Goal: Book appointment/travel/reservation

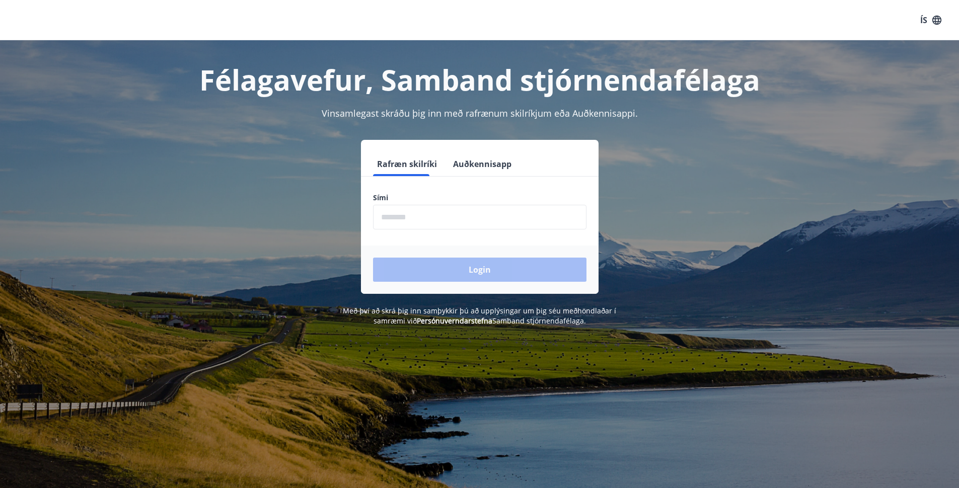
click at [435, 220] on input "phone" at bounding box center [479, 217] width 213 height 25
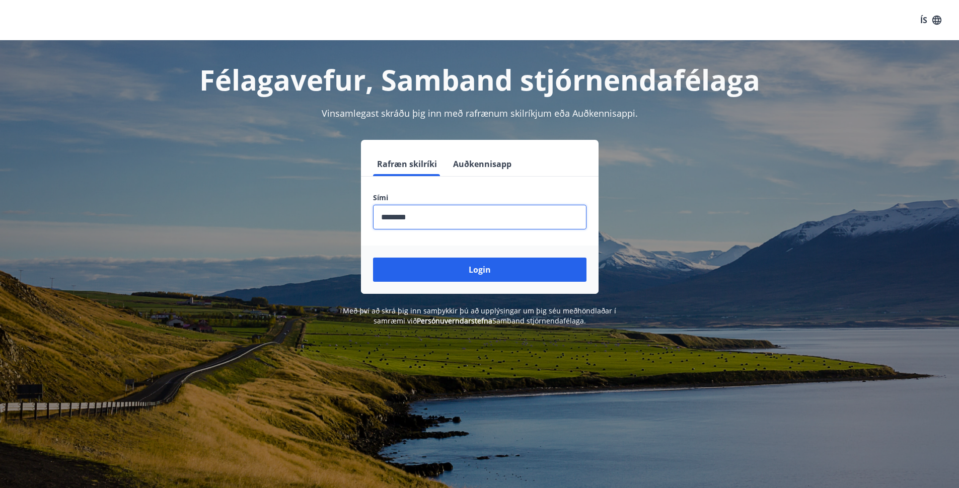
type input "********"
click at [373, 258] on button "Login" at bounding box center [479, 270] width 213 height 24
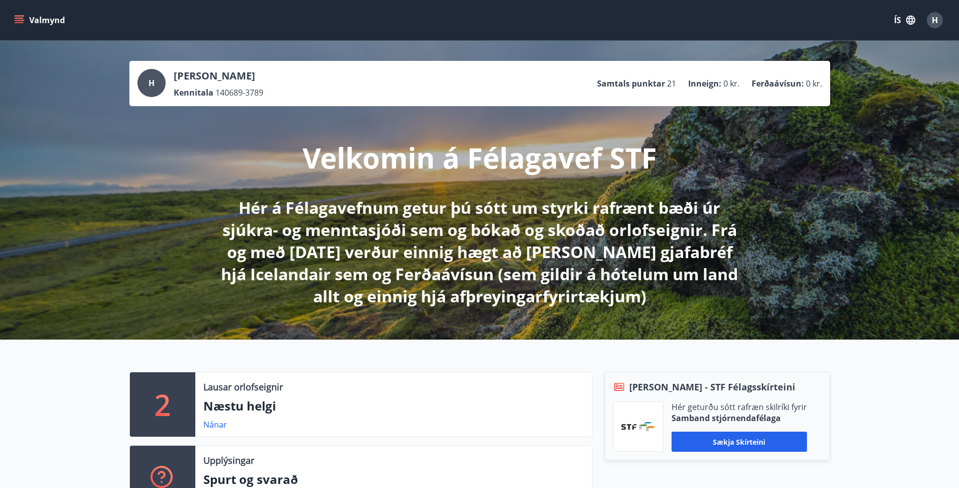
drag, startPoint x: 894, startPoint y: 230, endPoint x: 894, endPoint y: 247, distance: 16.6
click at [894, 247] on div "H Hafþór Helgason Kennitala 140689-3789 Samtals punktar 21 Inneign : 0 kr. Ferð…" at bounding box center [479, 190] width 959 height 299
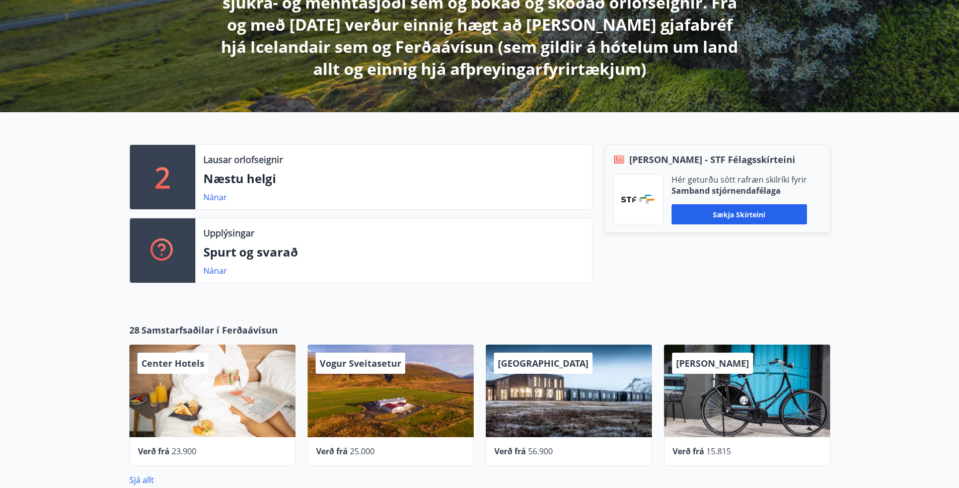
scroll to position [225, 0]
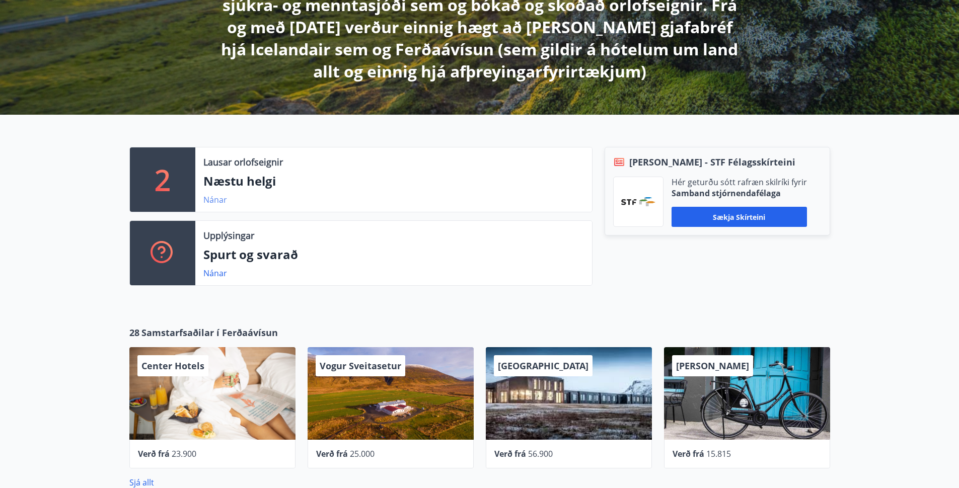
click at [217, 203] on link "Nánar" at bounding box center [215, 199] width 24 height 11
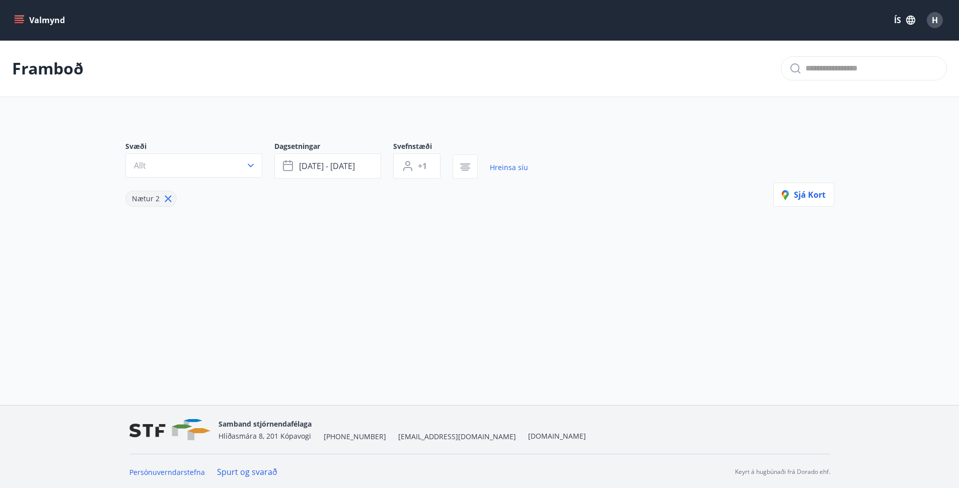
type input "*"
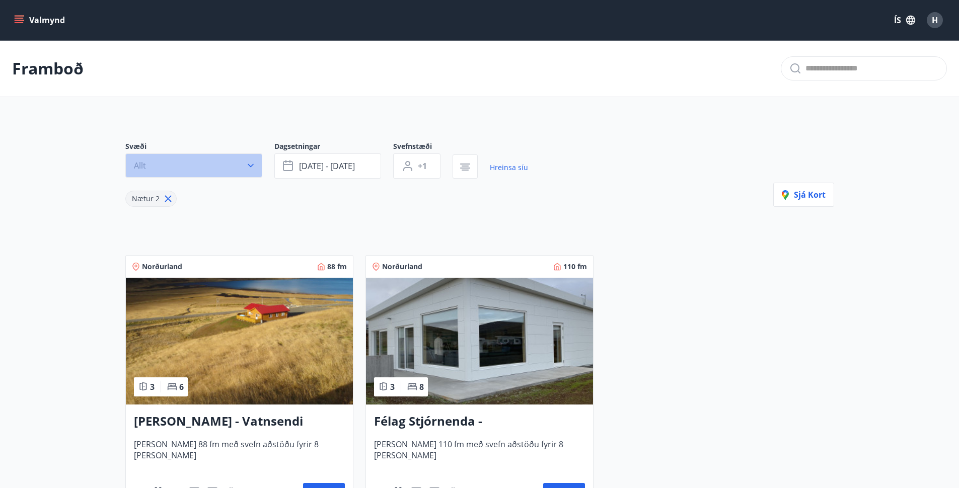
click at [248, 163] on icon "button" at bounding box center [251, 166] width 10 height 10
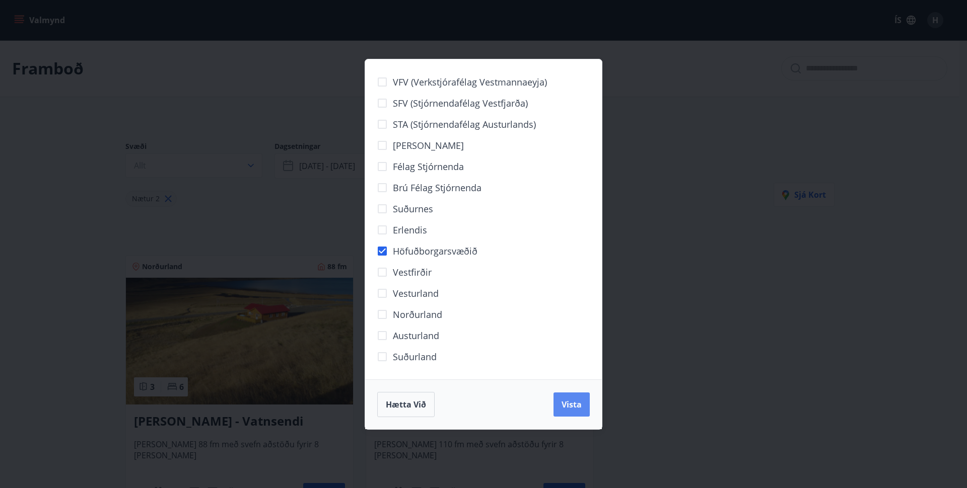
click at [578, 405] on span "Vista" at bounding box center [571, 404] width 20 height 11
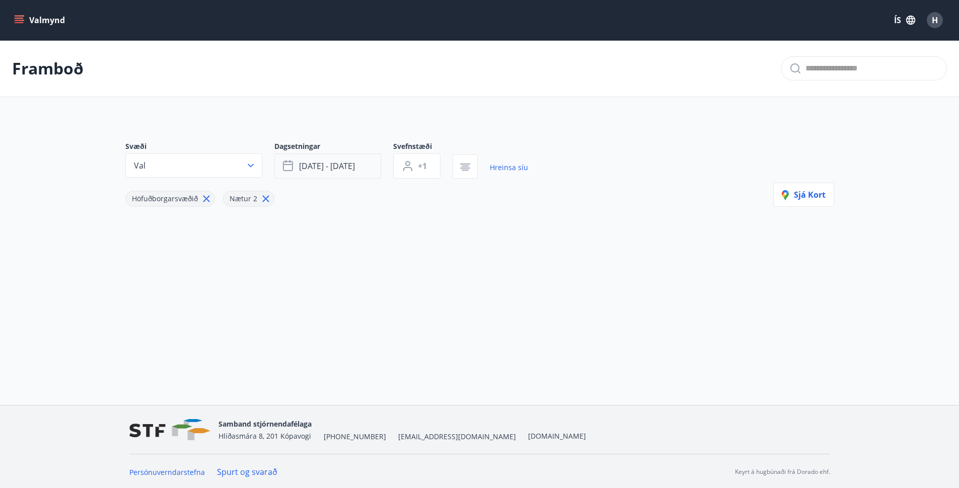
click at [338, 165] on span "sep 05 - sep 08" at bounding box center [327, 166] width 56 height 11
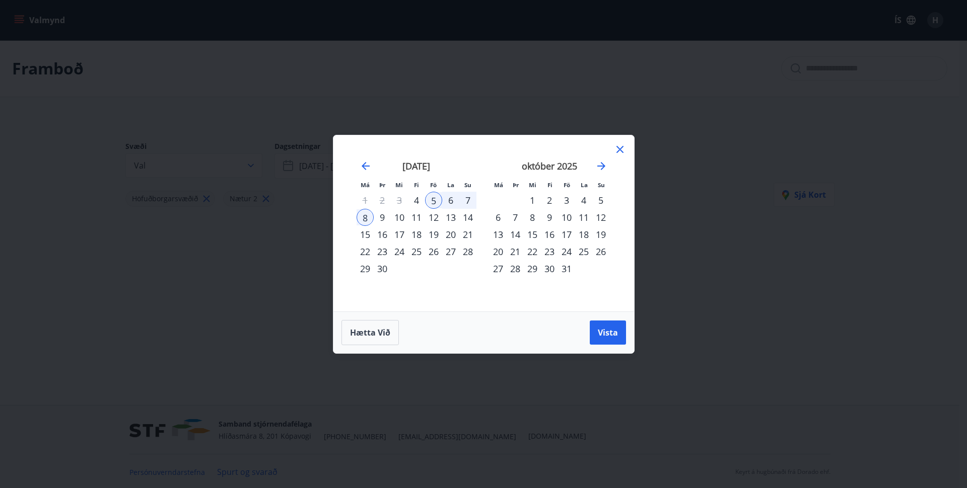
click at [432, 238] on div "19" at bounding box center [433, 234] width 17 height 17
click at [468, 236] on div "21" at bounding box center [467, 234] width 17 height 17
click at [608, 332] on span "Vista" at bounding box center [608, 332] width 20 height 11
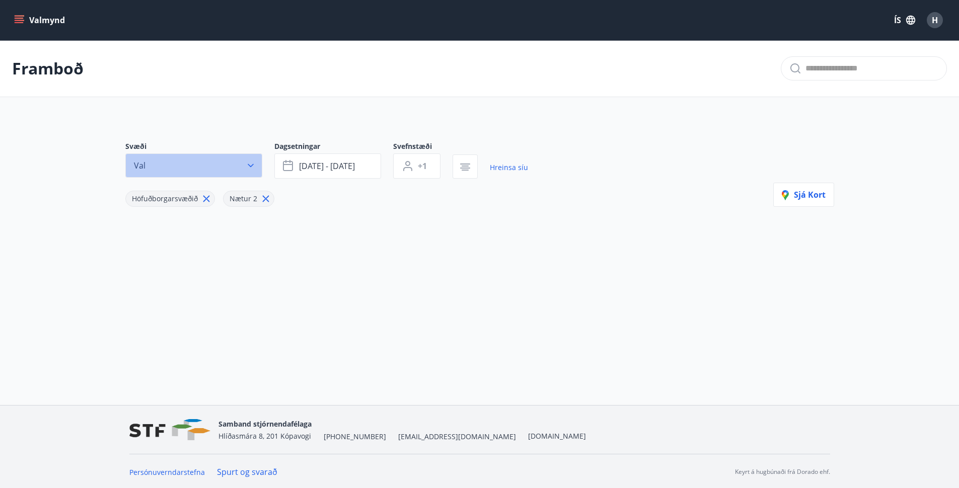
click at [257, 165] on button "Val" at bounding box center [193, 166] width 137 height 24
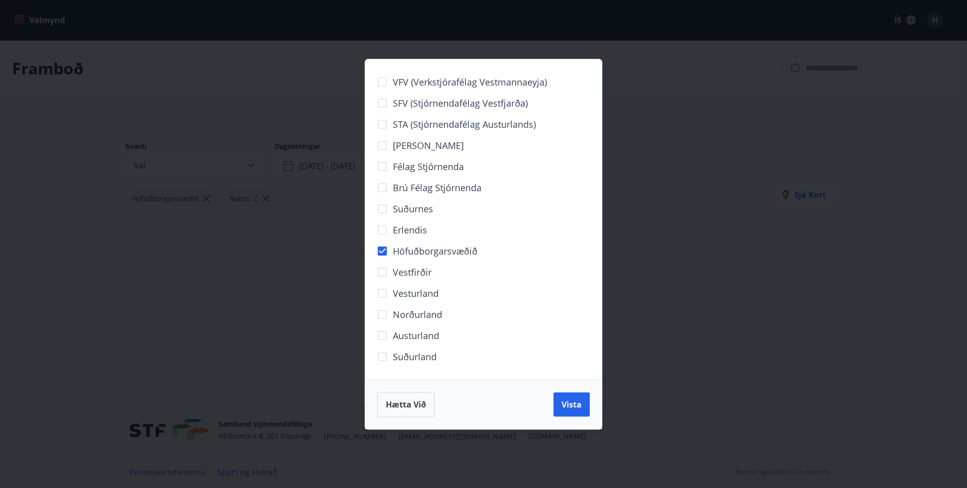
click at [351, 247] on div "VFV (Verkstjórafélag Vestmannaeyja) SFV (Stjórnendafélag Vestfjarða) STA (Stjór…" at bounding box center [483, 244] width 967 height 488
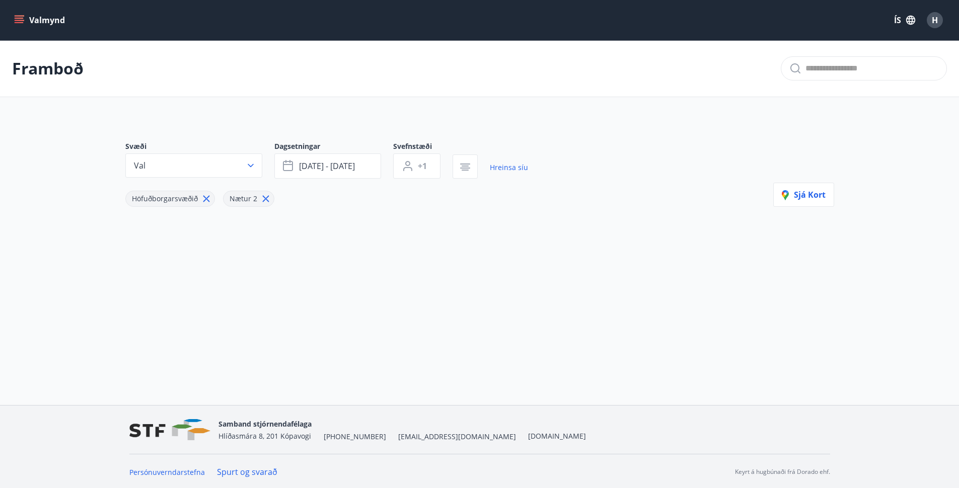
click at [19, 18] on icon "menu" at bounding box center [19, 18] width 9 height 1
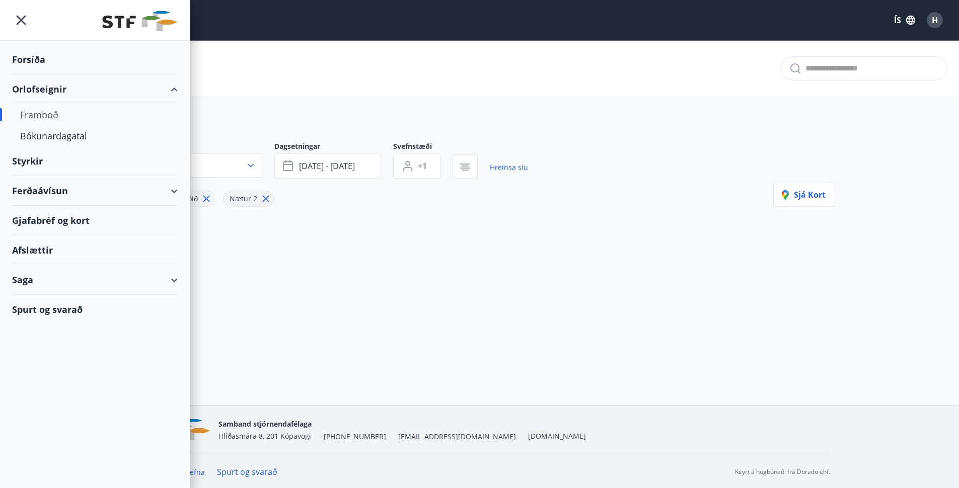
click at [19, 18] on icon "menu" at bounding box center [22, 21] width 10 height 10
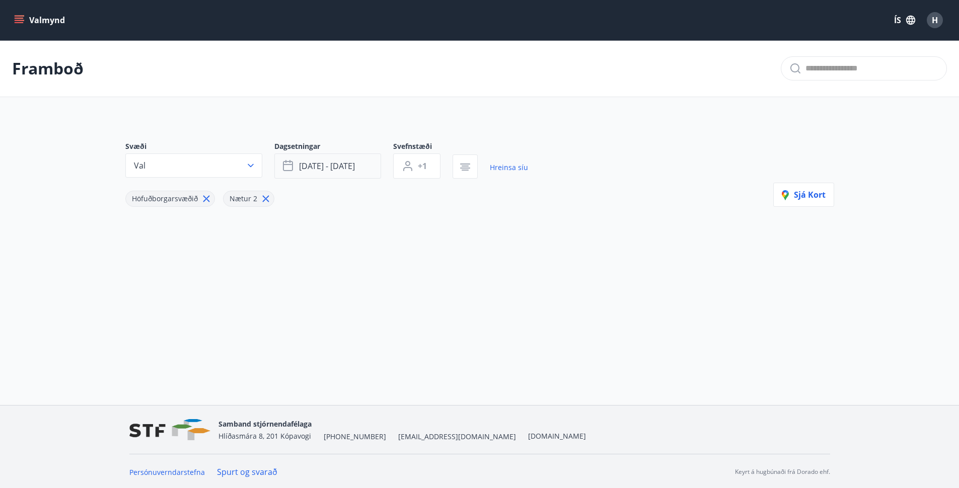
click at [318, 165] on span "[DATE] - [DATE]" at bounding box center [327, 166] width 56 height 11
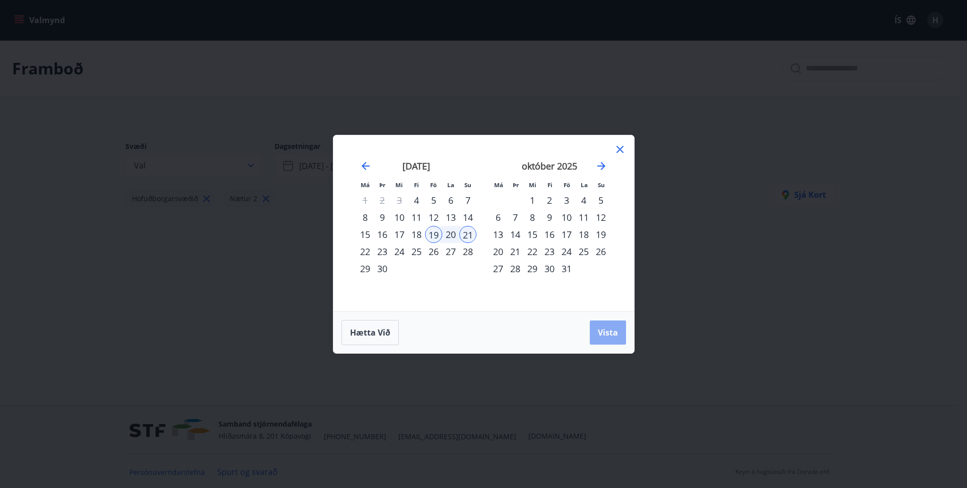
click at [604, 336] on span "Vista" at bounding box center [608, 332] width 20 height 11
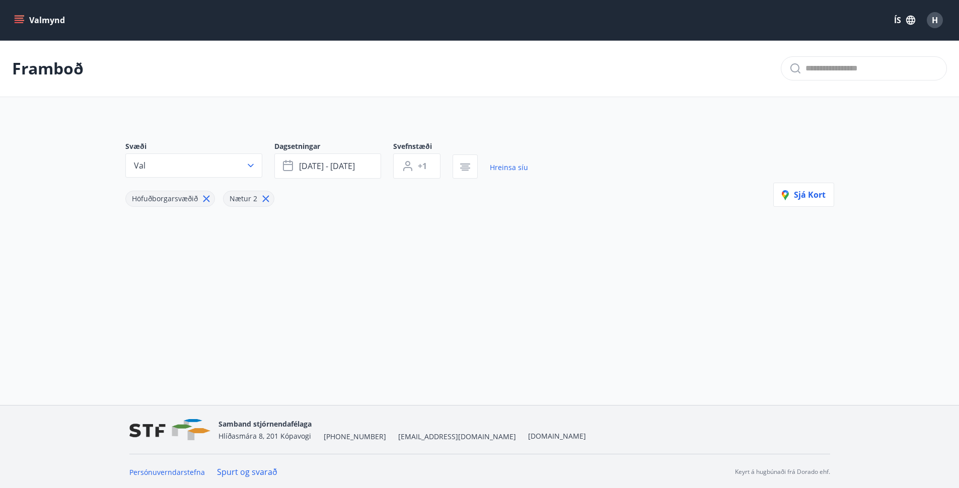
click at [817, 68] on input "text" at bounding box center [872, 68] width 133 height 16
type input "*******"
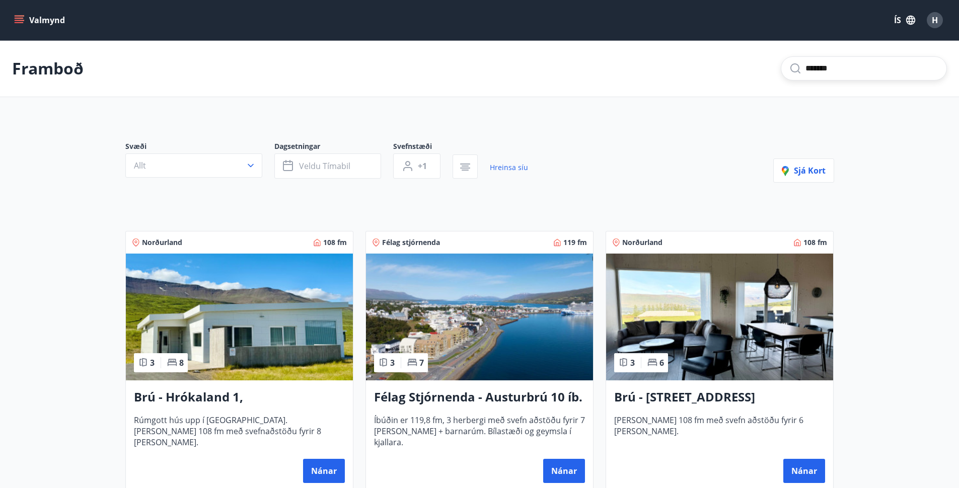
type input "*"
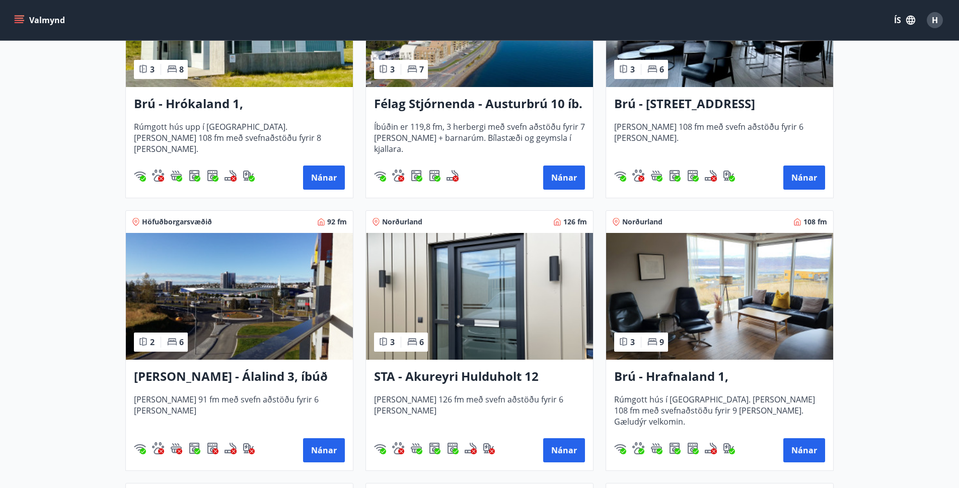
scroll to position [468, 0]
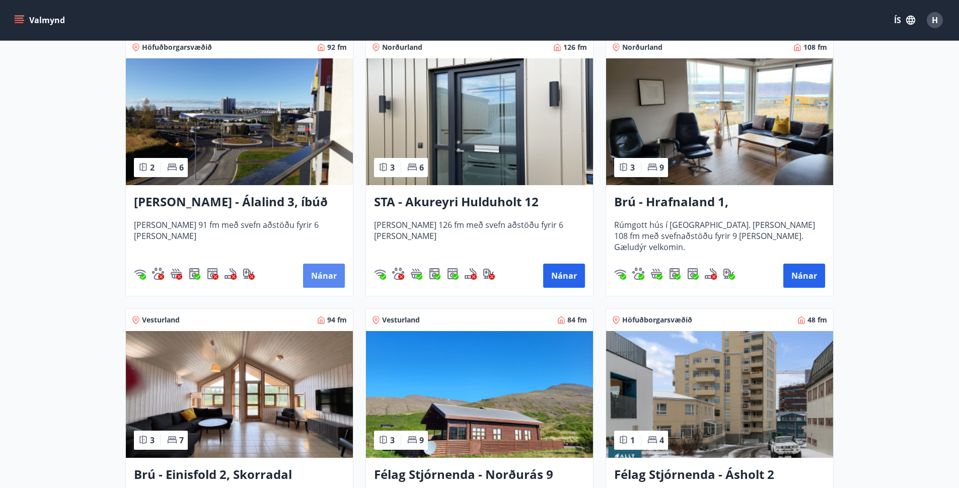
click at [314, 272] on button "Nánar" at bounding box center [324, 276] width 42 height 24
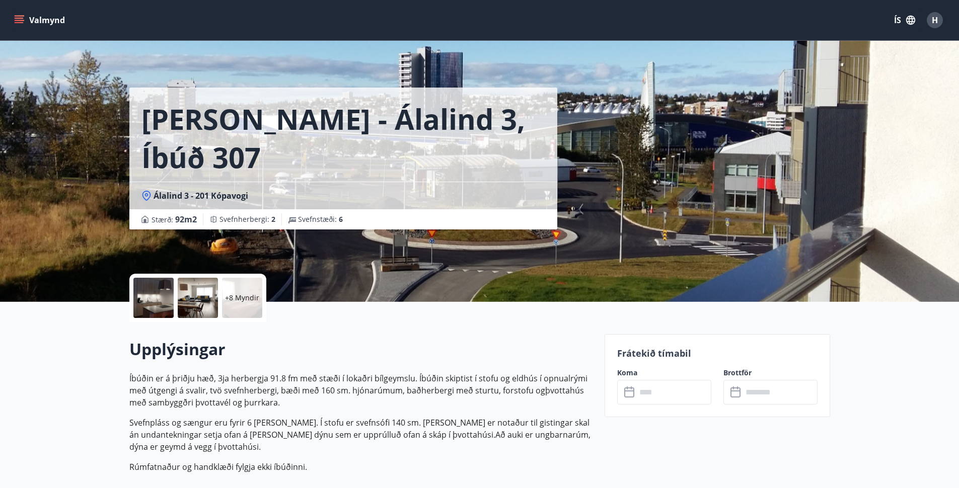
click at [647, 394] on input "text" at bounding box center [673, 392] width 75 height 25
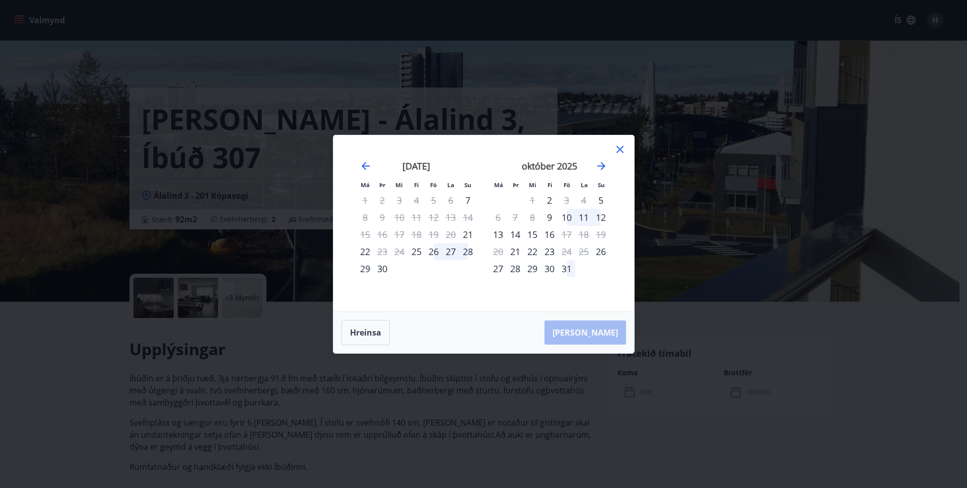
click at [620, 150] on icon at bounding box center [619, 149] width 7 height 7
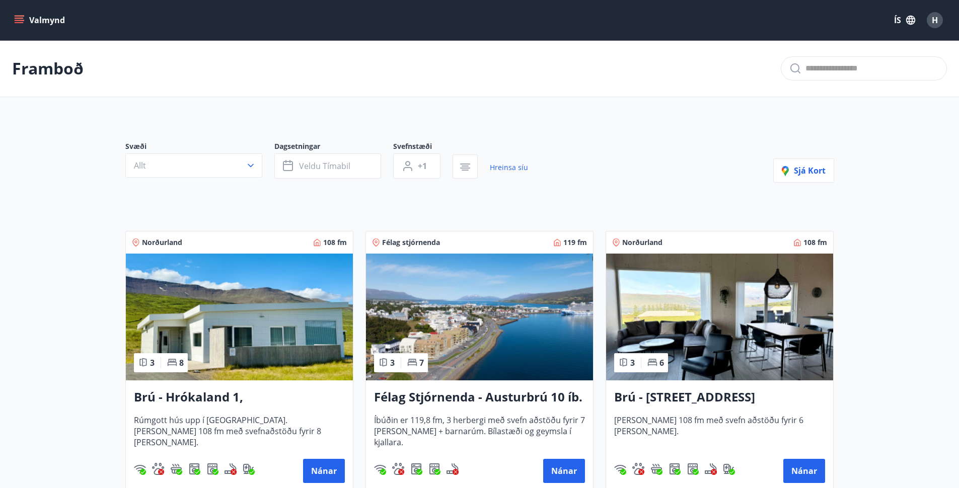
click at [19, 18] on icon "menu" at bounding box center [19, 18] width 9 height 1
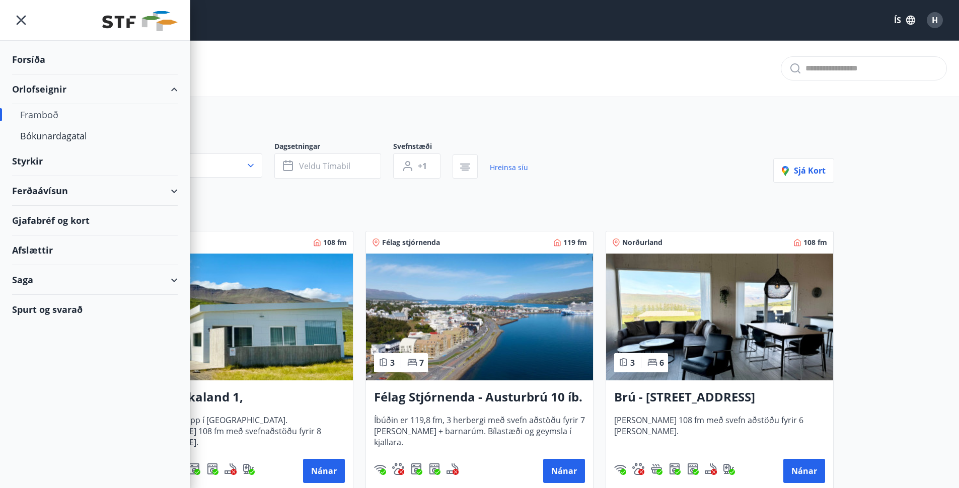
click at [48, 117] on div "Framboð" at bounding box center [95, 114] width 150 height 21
click at [57, 93] on div "Orlofseignir" at bounding box center [95, 90] width 166 height 30
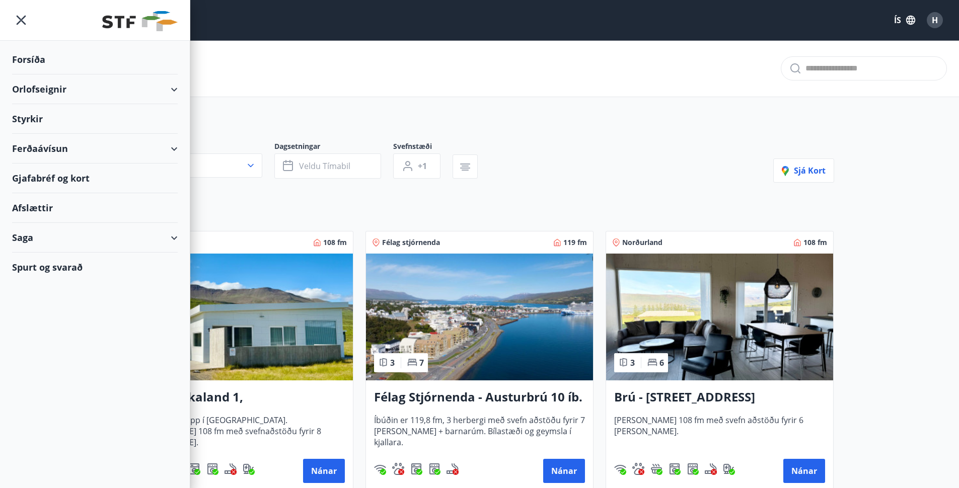
click at [57, 93] on div "Orlofseignir" at bounding box center [95, 90] width 166 height 30
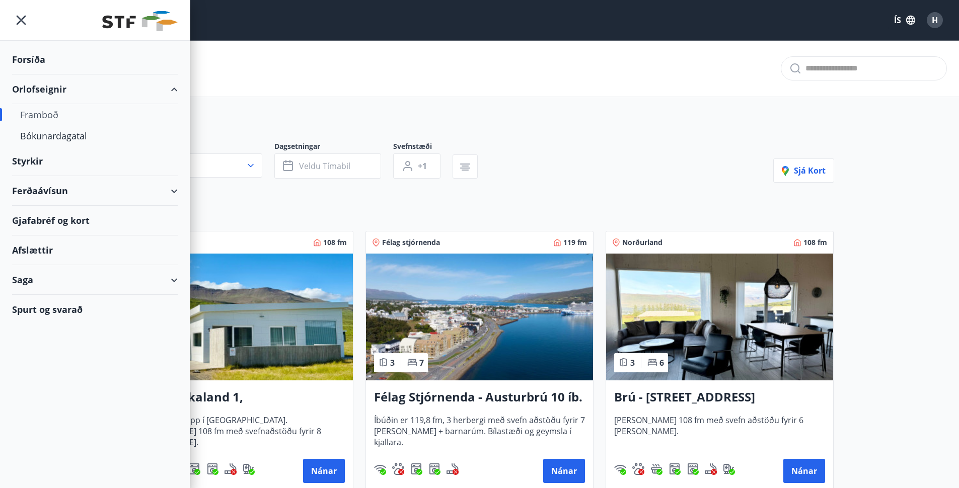
click at [41, 114] on div "Framboð" at bounding box center [95, 114] width 150 height 21
click at [41, 139] on div "Bókunardagatal" at bounding box center [95, 135] width 150 height 21
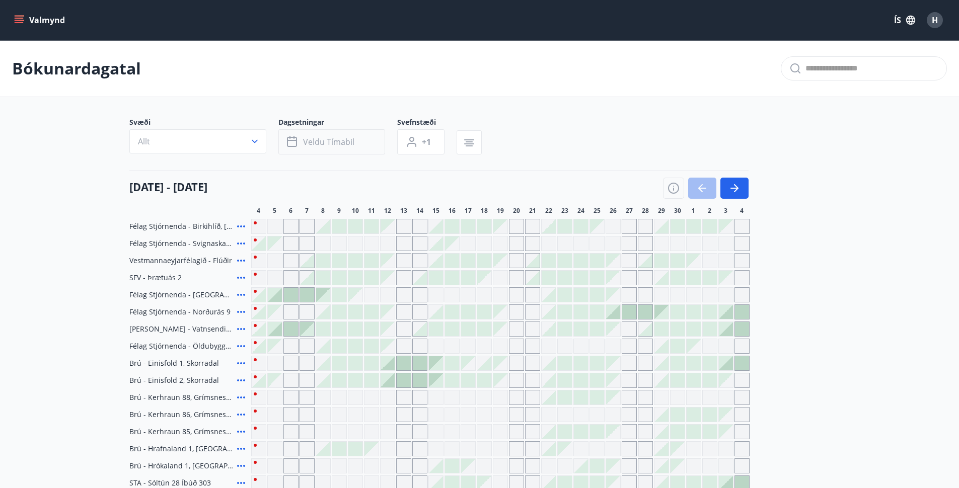
click at [322, 145] on span "Veldu tímabil" at bounding box center [328, 141] width 51 height 11
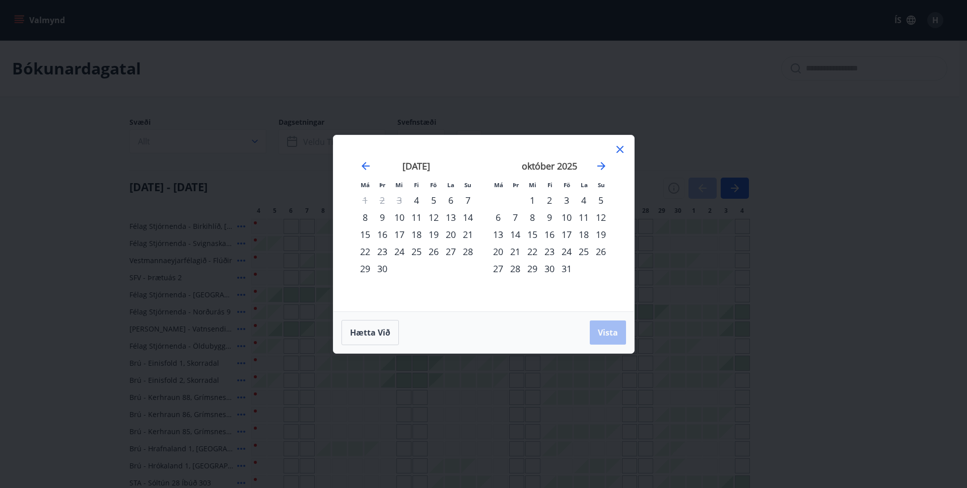
click at [431, 236] on div "19" at bounding box center [433, 234] width 17 height 17
click at [466, 236] on div "21" at bounding box center [467, 234] width 17 height 17
click at [617, 340] on button "Vista" at bounding box center [608, 333] width 36 height 24
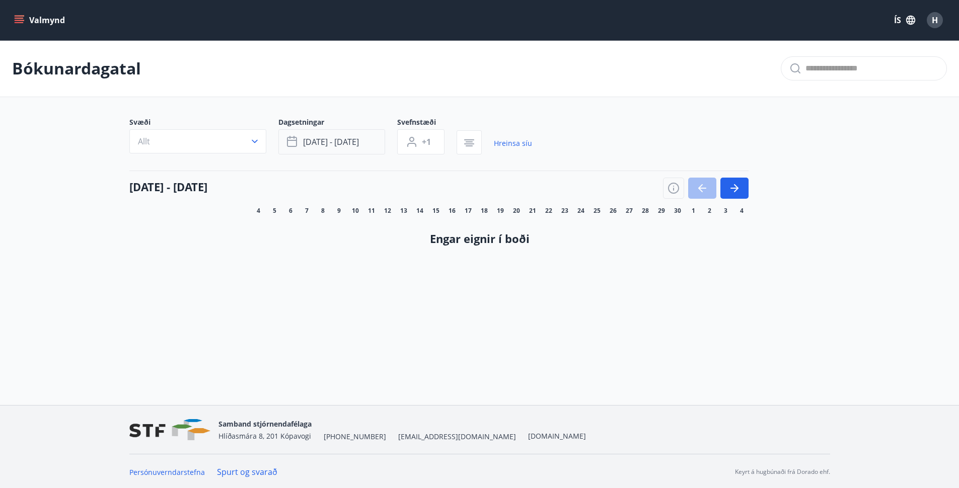
click at [313, 142] on span "[DATE] - [DATE]" at bounding box center [331, 141] width 56 height 11
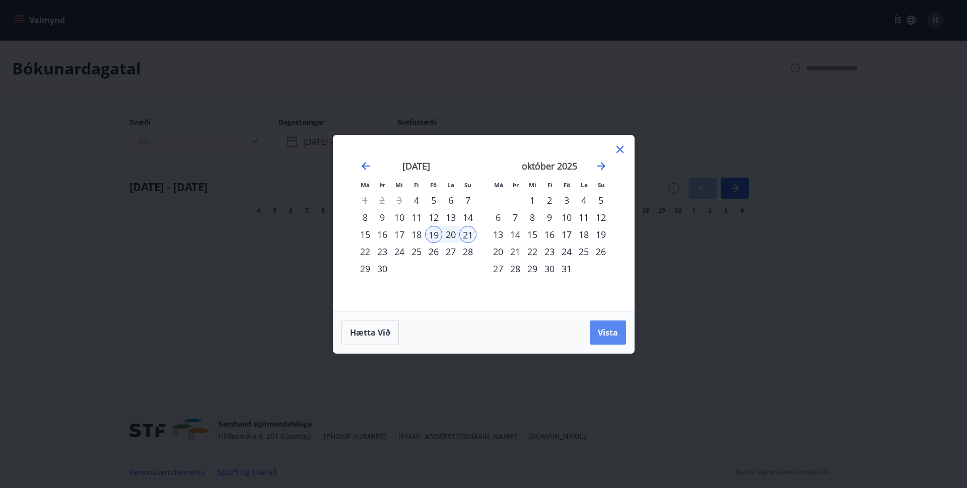
click at [604, 331] on span "Vista" at bounding box center [608, 332] width 20 height 11
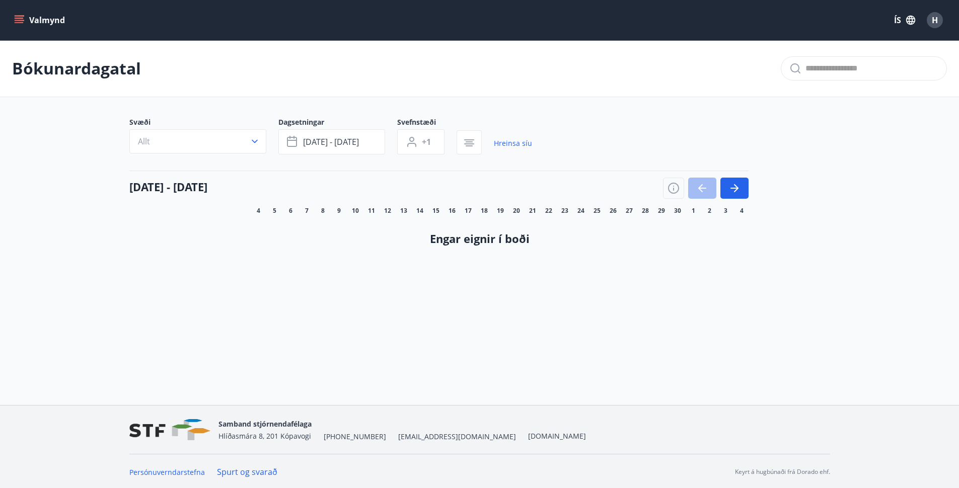
click at [500, 212] on span "19" at bounding box center [500, 211] width 7 height 8
click at [501, 212] on span "19" at bounding box center [500, 211] width 7 height 8
click at [529, 212] on span "21" at bounding box center [532, 211] width 7 height 8
click at [532, 211] on span "21" at bounding box center [532, 211] width 7 height 8
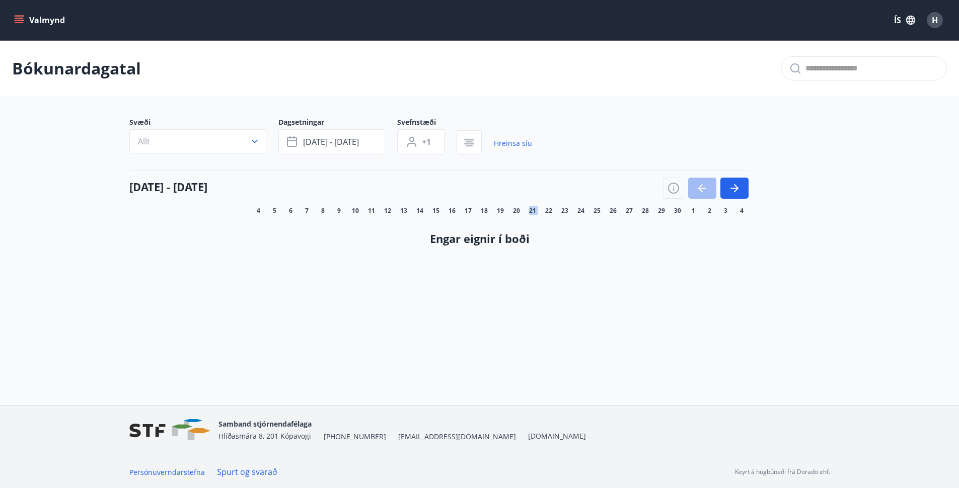
click at [532, 211] on span "21" at bounding box center [532, 211] width 7 height 8
click at [262, 140] on button "Allt" at bounding box center [197, 141] width 137 height 24
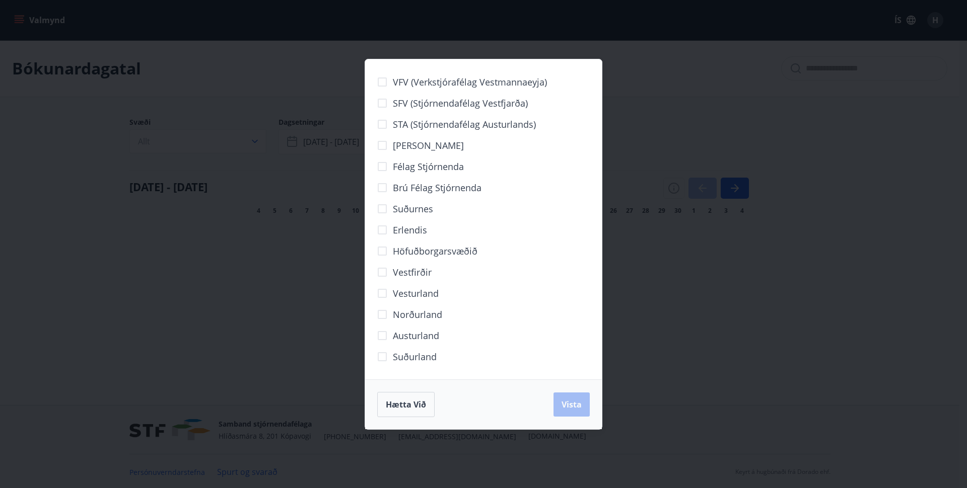
click at [265, 262] on div "VFV (Verkstjórafélag Vestmannaeyja) SFV (Stjórnendafélag Vestfjarða) STA (Stjór…" at bounding box center [483, 244] width 967 height 488
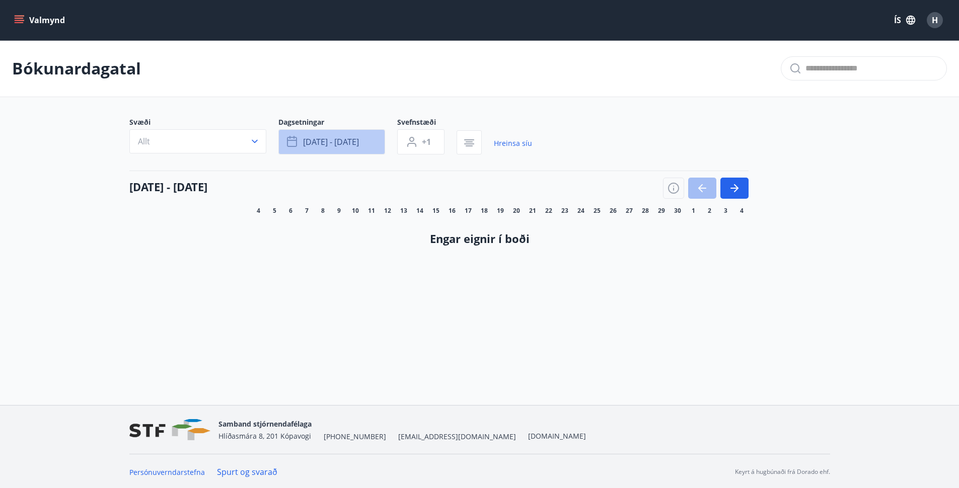
click at [339, 147] on span "[DATE] - [DATE]" at bounding box center [331, 141] width 56 height 11
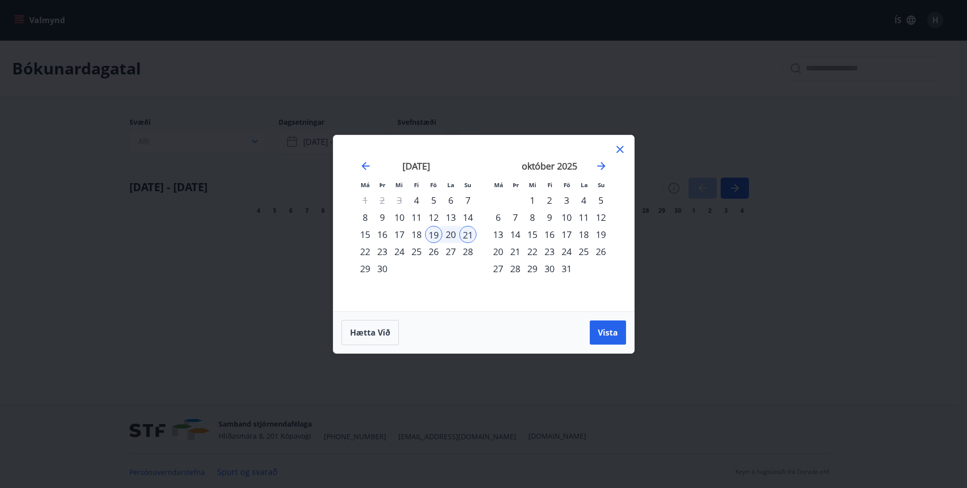
click at [438, 238] on div "19" at bounding box center [433, 234] width 17 height 17
click at [438, 236] on div "19" at bounding box center [433, 234] width 17 height 17
click at [610, 338] on button "Vista" at bounding box center [608, 333] width 36 height 24
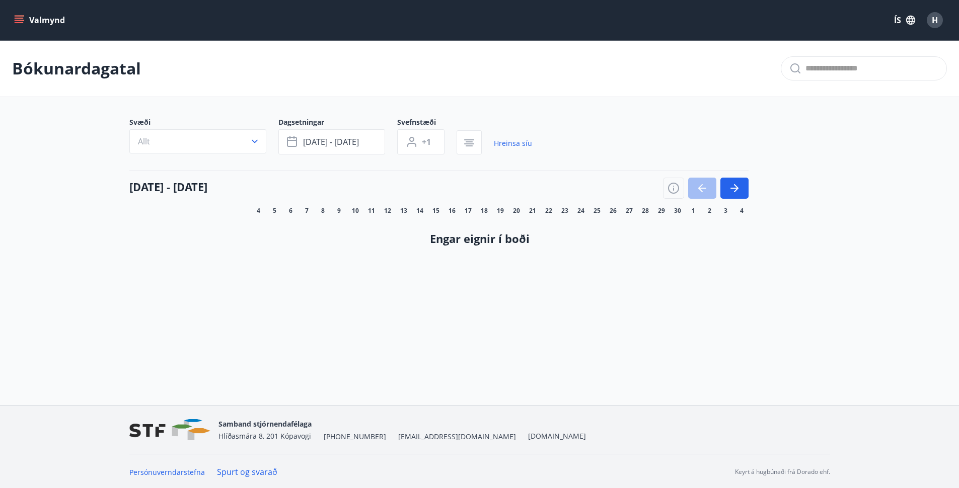
click at [23, 20] on icon "menu" at bounding box center [19, 20] width 10 height 10
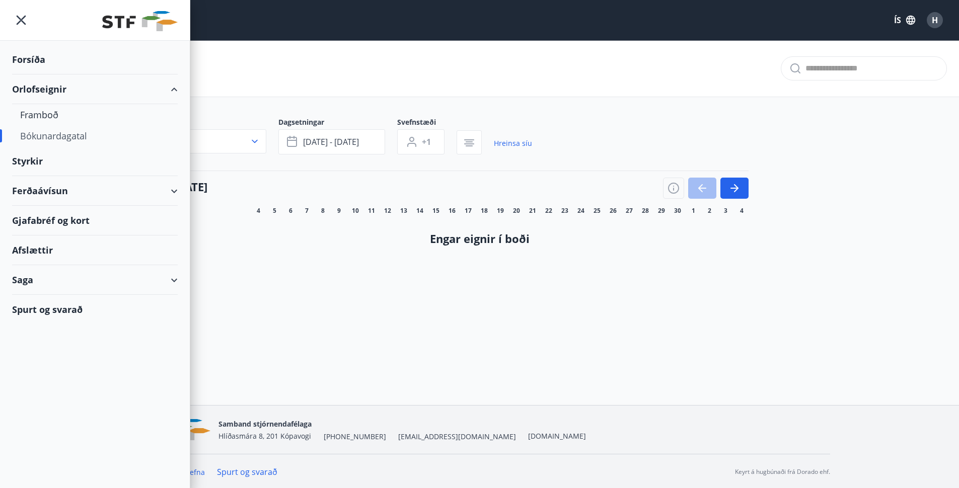
click at [52, 89] on div "Orlofseignir" at bounding box center [95, 90] width 166 height 30
click at [174, 91] on div "Orlofseignir" at bounding box center [95, 90] width 166 height 30
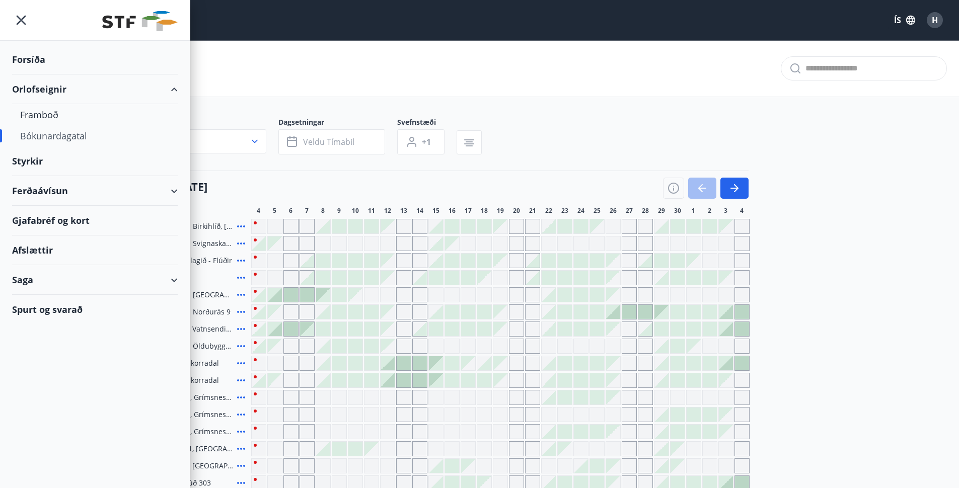
click at [174, 91] on div "Orlofseignir" at bounding box center [95, 90] width 166 height 30
click at [768, 115] on main "Bókunardagatal Svæði Allt Dagsetningar Veldu tímabil Svefnstæði +1 04 september…" at bounding box center [479, 368] width 959 height 656
click at [812, 121] on div "Svæði Allt Dagsetningar Veldu tímabil Svefnstæði +1" at bounding box center [479, 137] width 701 height 41
click at [16, 16] on icon "menu" at bounding box center [21, 20] width 18 height 18
click at [18, 18] on icon "menu" at bounding box center [21, 20] width 18 height 18
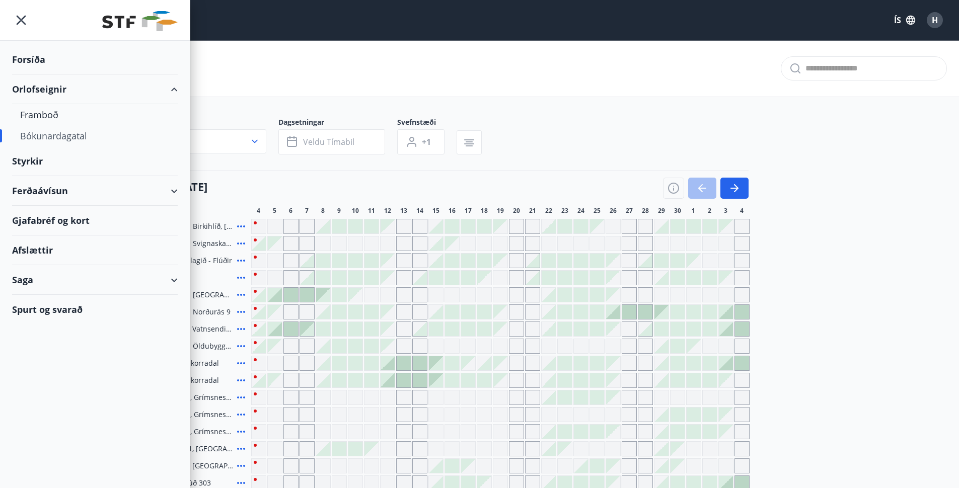
click at [19, 18] on icon "menu" at bounding box center [21, 20] width 18 height 18
click at [20, 18] on icon "menu" at bounding box center [22, 21] width 10 height 10
click at [21, 19] on icon "menu" at bounding box center [21, 20] width 18 height 18
click at [276, 82] on div "Bókunardagatal" at bounding box center [479, 68] width 959 height 57
click at [276, 81] on div "Bókunardagatal" at bounding box center [479, 68] width 959 height 57
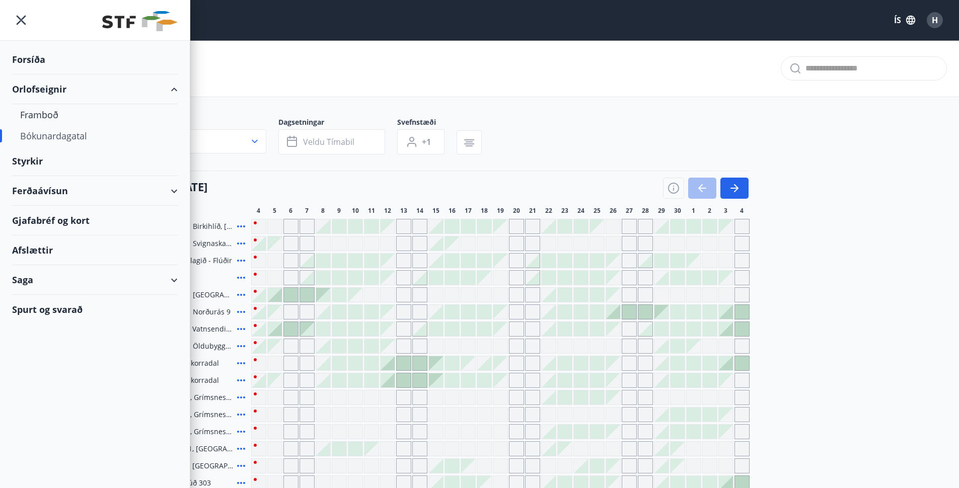
click at [276, 81] on div "Bókunardagatal" at bounding box center [479, 68] width 959 height 57
click at [276, 80] on div "Bókunardagatal" at bounding box center [479, 68] width 959 height 57
click at [336, 77] on div "Bókunardagatal" at bounding box center [479, 68] width 959 height 57
click at [466, 106] on main "Bókunardagatal Svæði Allt Dagsetningar Veldu tímabil Svefnstæði +1 04 september…" at bounding box center [479, 368] width 959 height 656
click at [516, 118] on main "Bókunardagatal Svæði Allt Dagsetningar Veldu tímabil Svefnstæði +1 04 september…" at bounding box center [479, 368] width 959 height 656
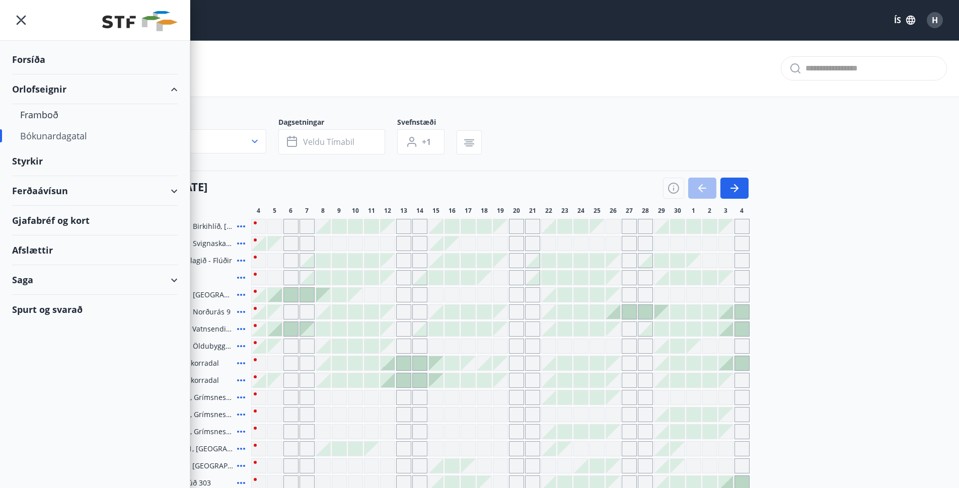
click at [530, 126] on div "Svæði Allt Dagsetningar Veldu tímabil Svefnstæði +1" at bounding box center [479, 137] width 701 height 41
click at [539, 148] on div "Svæði Allt Dagsetningar Veldu tímabil Svefnstæði +1" at bounding box center [479, 137] width 701 height 41
click at [518, 172] on div "Svæði Allt Dagsetningar Veldu tímabil Svefnstæði +1 04 september - 04 október 4…" at bounding box center [479, 406] width 701 height 579
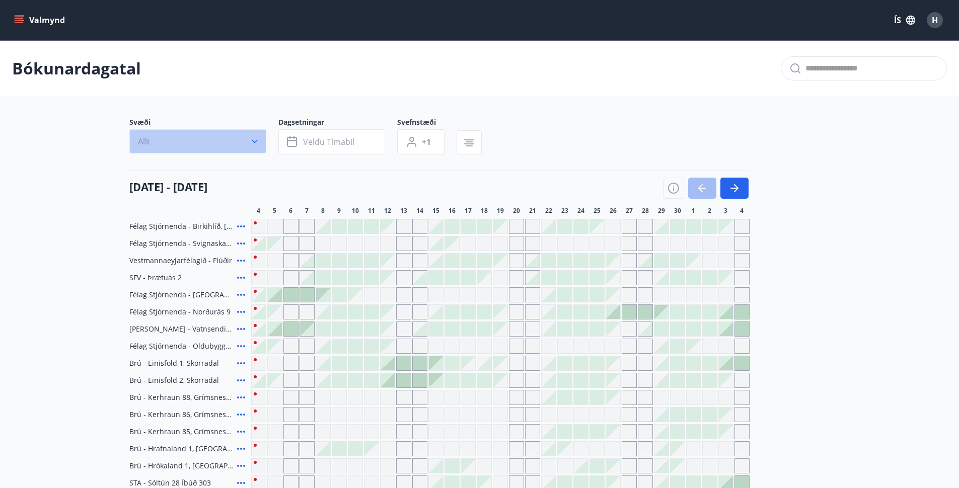
click at [252, 140] on icon "button" at bounding box center [255, 142] width 6 height 4
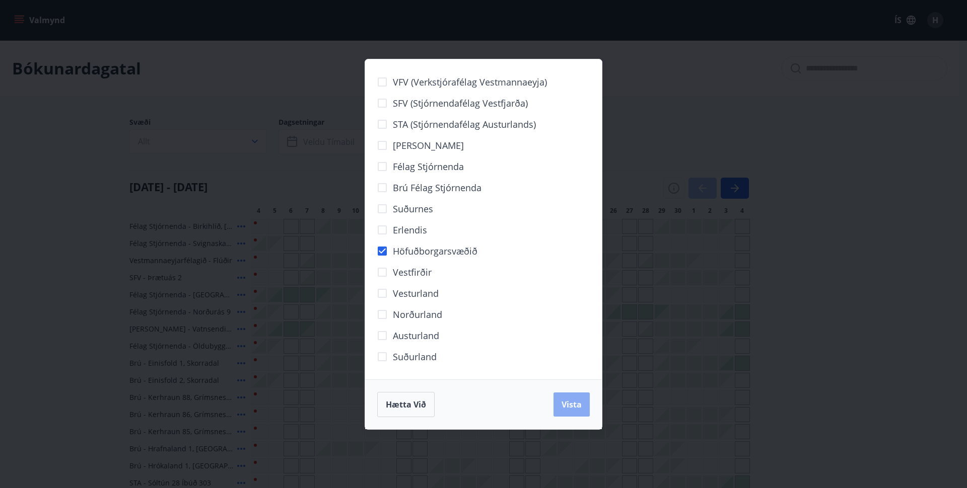
click at [574, 404] on span "Vista" at bounding box center [571, 404] width 20 height 11
click at [568, 402] on span "Vista" at bounding box center [571, 404] width 20 height 11
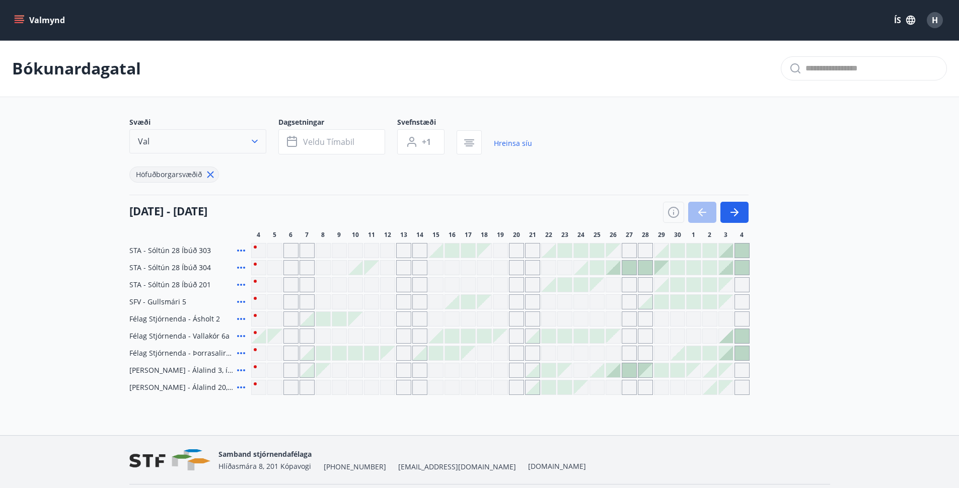
click at [258, 141] on icon "button" at bounding box center [255, 141] width 10 height 10
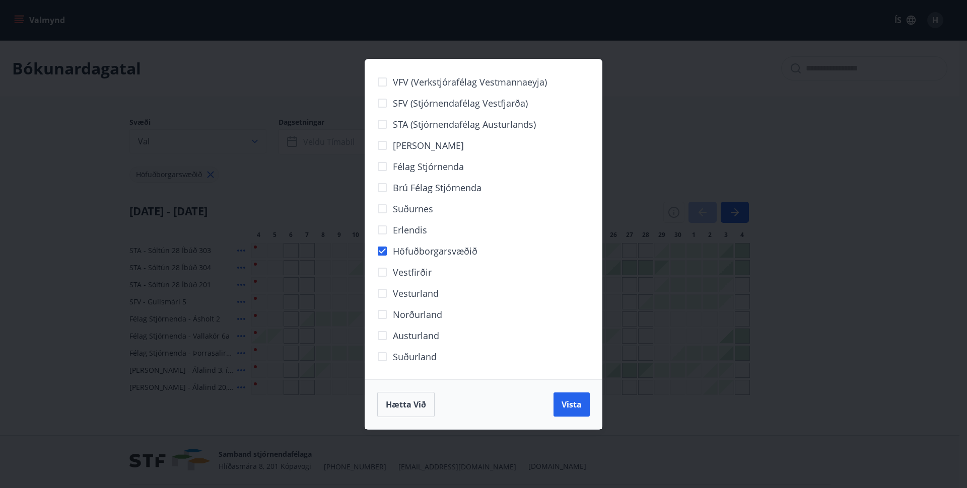
click at [258, 141] on div "VFV (Verkstjórafélag Vestmannaeyja) SFV (Stjórnendafélag Vestfjarða) STA (Stjór…" at bounding box center [483, 244] width 967 height 488
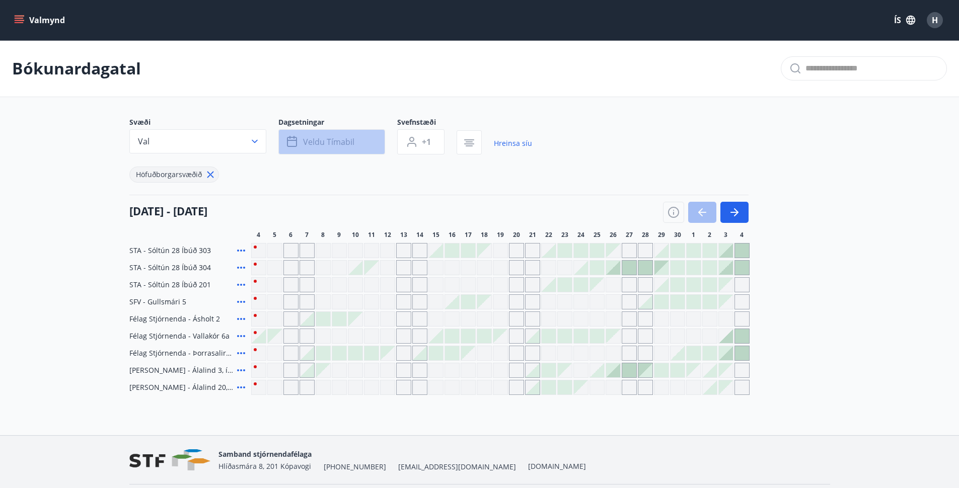
click at [325, 147] on span "Veldu tímabil" at bounding box center [328, 141] width 51 height 11
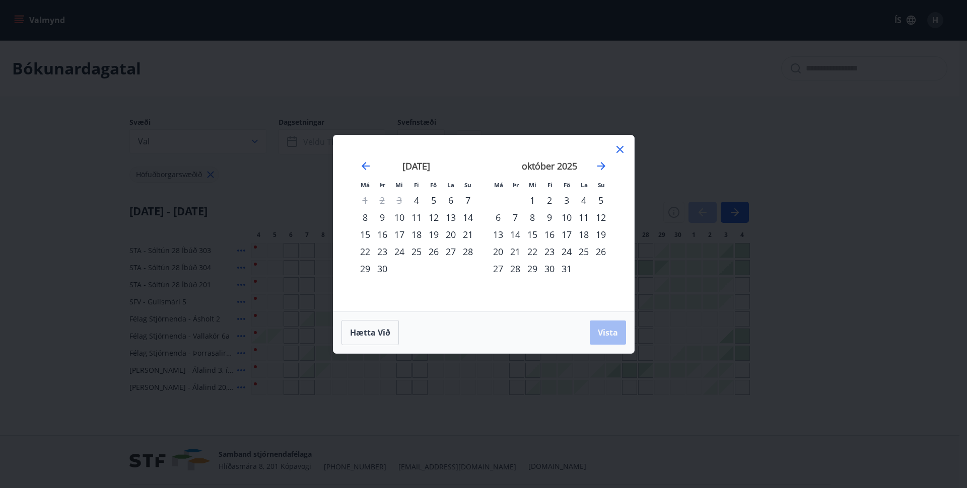
click at [437, 236] on div "19" at bounding box center [433, 234] width 17 height 17
click at [468, 233] on div "21" at bounding box center [467, 234] width 17 height 17
click at [616, 331] on span "Vista" at bounding box center [608, 332] width 20 height 11
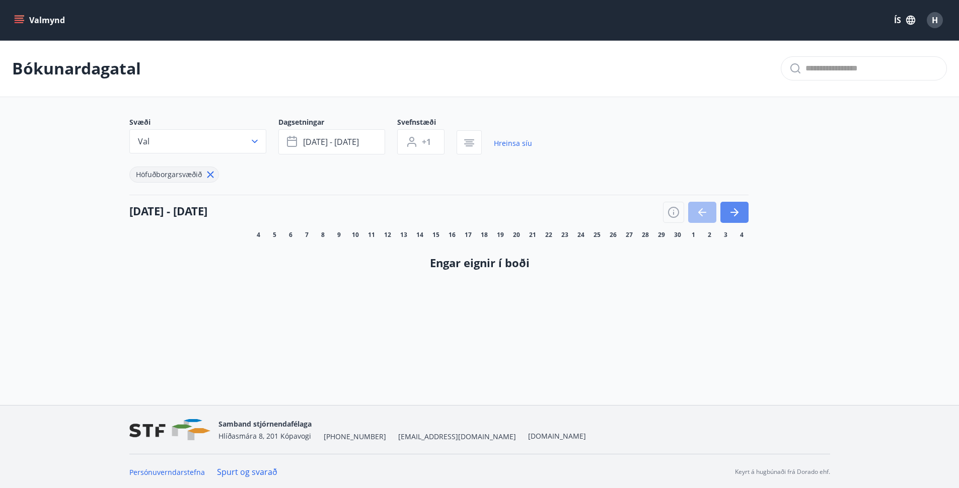
click at [737, 208] on icon "button" at bounding box center [735, 212] width 12 height 12
click at [700, 217] on icon "button" at bounding box center [702, 212] width 12 height 12
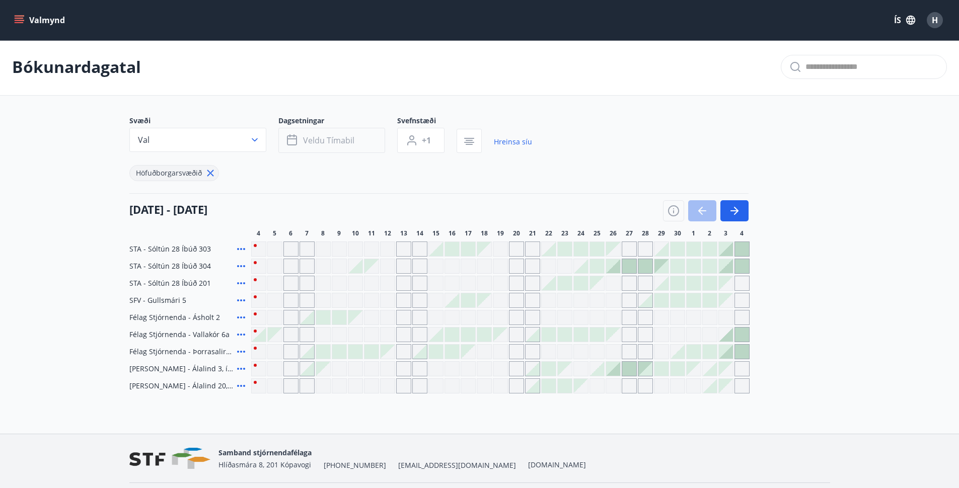
click at [348, 141] on span "Veldu tímabil" at bounding box center [328, 140] width 51 height 11
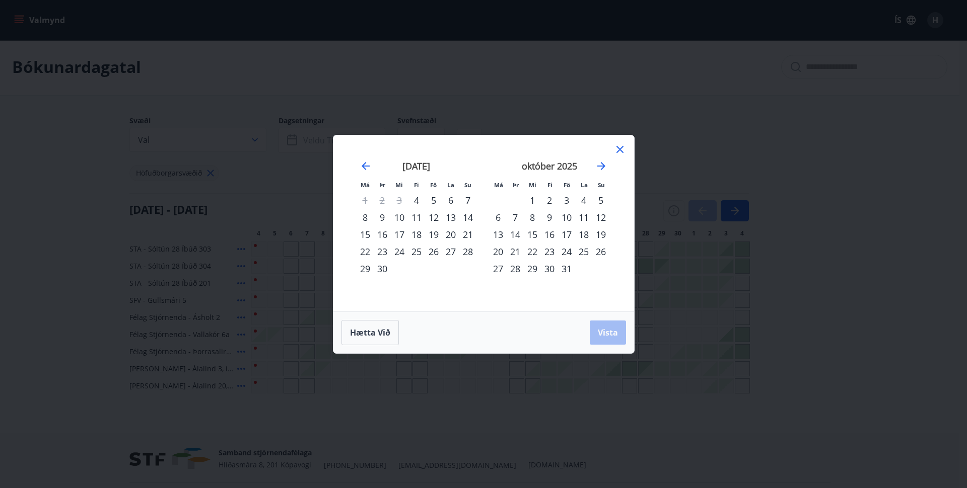
click at [625, 150] on icon at bounding box center [620, 150] width 12 height 12
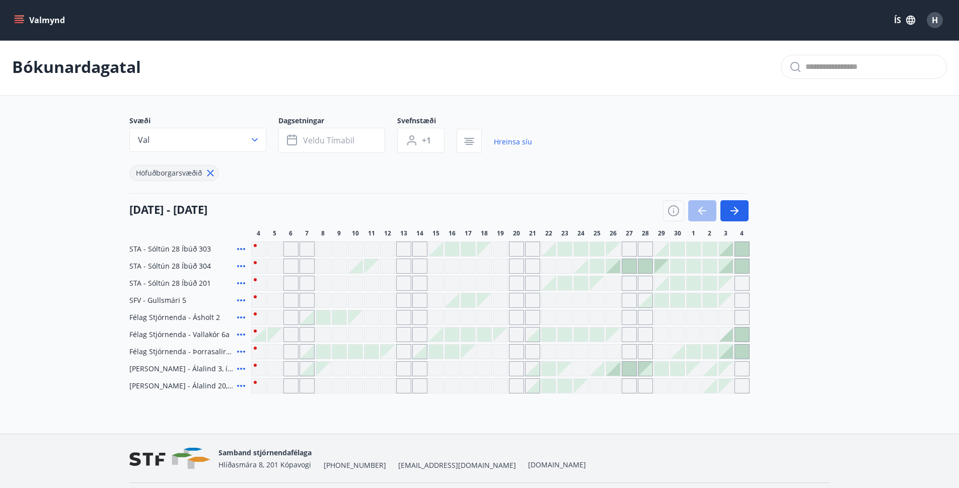
click at [505, 369] on div "Gráir dagar eru ekki bókanlegir" at bounding box center [500, 369] width 15 height 15
click at [529, 370] on div at bounding box center [533, 369] width 14 height 14
click at [518, 275] on div "STA - Sóltún 28 Íbúð 303 STA - [GEOGRAPHIC_DATA] 28 Íbúð 304 STA - [GEOGRAPHIC_…" at bounding box center [479, 318] width 701 height 152
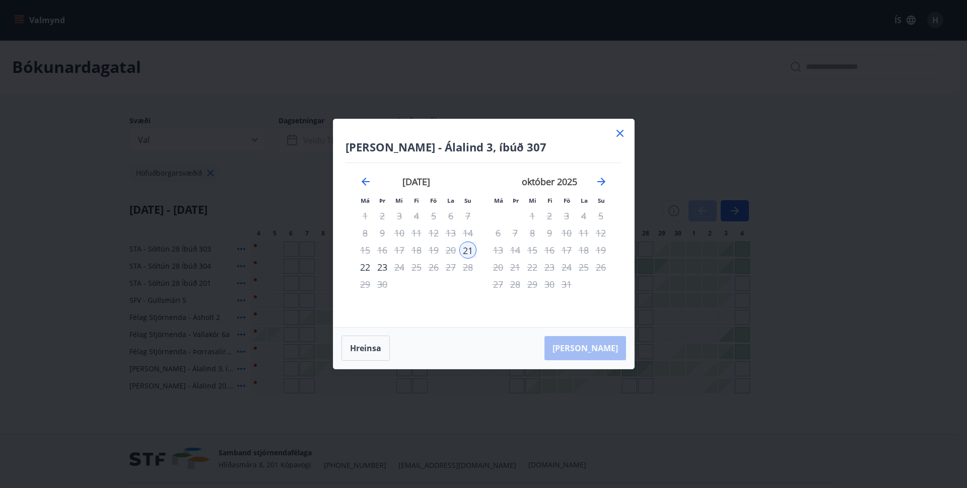
click at [620, 128] on icon at bounding box center [620, 133] width 12 height 12
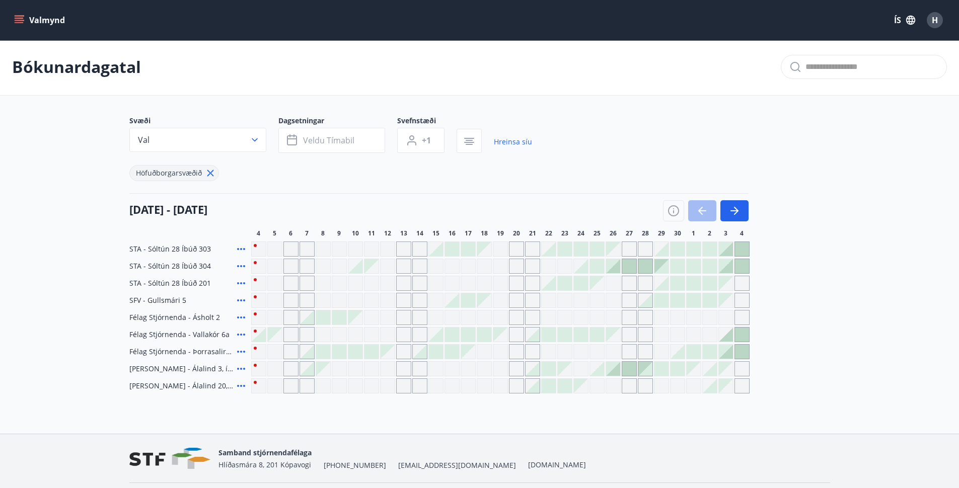
click at [242, 248] on icon at bounding box center [241, 249] width 12 height 12
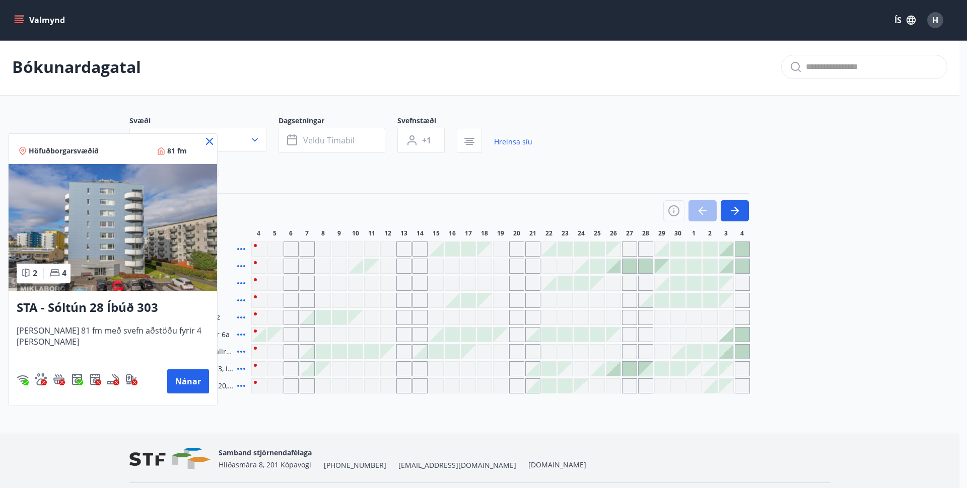
click at [505, 251] on div at bounding box center [483, 244] width 967 height 488
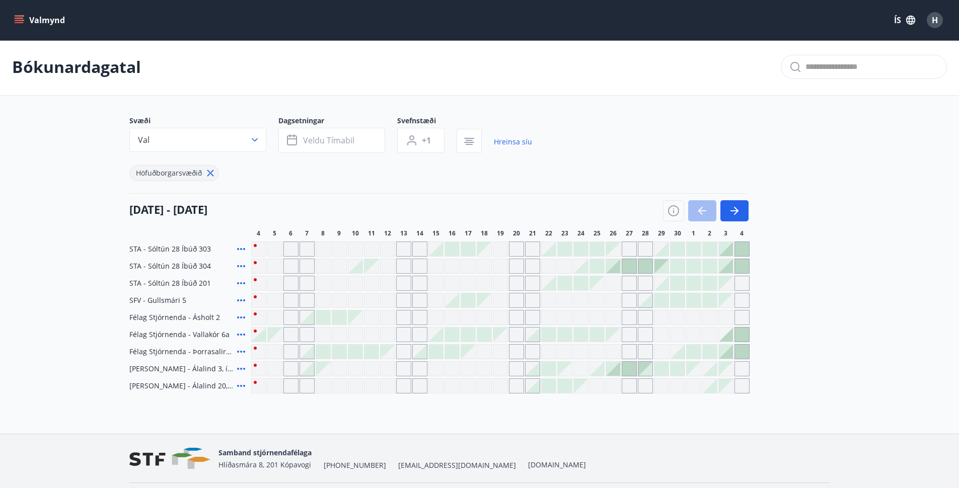
click at [502, 251] on div "Gráir dagar eru ekki bókanlegir" at bounding box center [500, 249] width 15 height 15
click at [523, 251] on div "Gráir dagar eru ekki bókanlegir" at bounding box center [516, 249] width 15 height 15
click at [534, 250] on div "Gráir dagar eru ekki bókanlegir" at bounding box center [532, 249] width 15 height 15
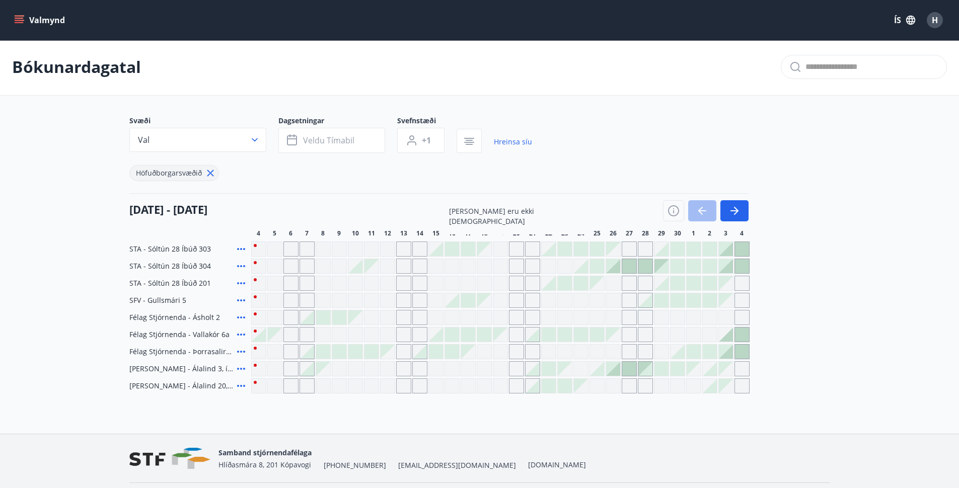
click at [533, 265] on div "Gráir dagar eru ekki bókanlegir" at bounding box center [532, 266] width 15 height 15
click at [515, 266] on div "Gráir dagar eru ekki bókanlegir" at bounding box center [516, 266] width 15 height 15
click at [495, 266] on div "Gráir dagar eru ekki bókanlegir" at bounding box center [500, 266] width 15 height 15
click at [480, 272] on div "Gráir dagar eru ekki bókanlegir" at bounding box center [484, 266] width 15 height 15
click at [500, 269] on div "Gráir dagar eru ekki bókanlegir" at bounding box center [500, 266] width 15 height 15
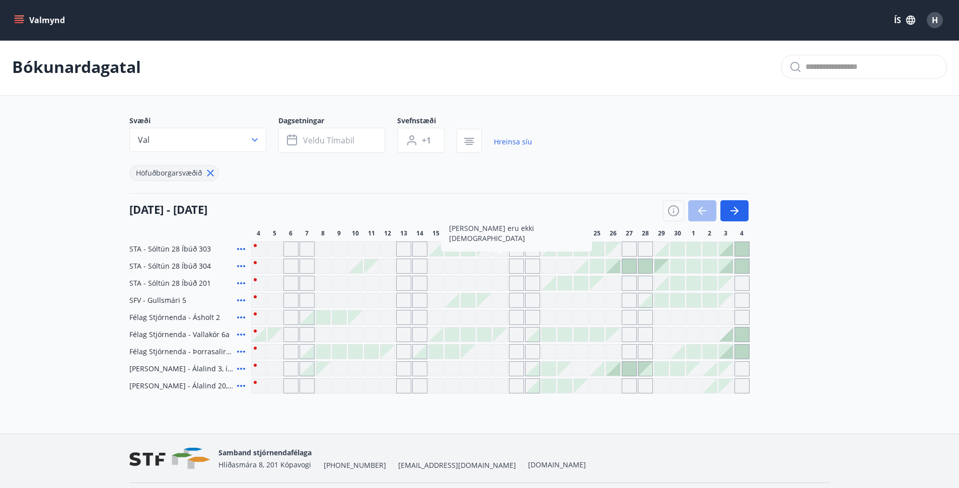
click at [555, 196] on div "[DATE] - [DATE]" at bounding box center [438, 207] width 619 height 28
